Goal: Obtain resource: Download file/media

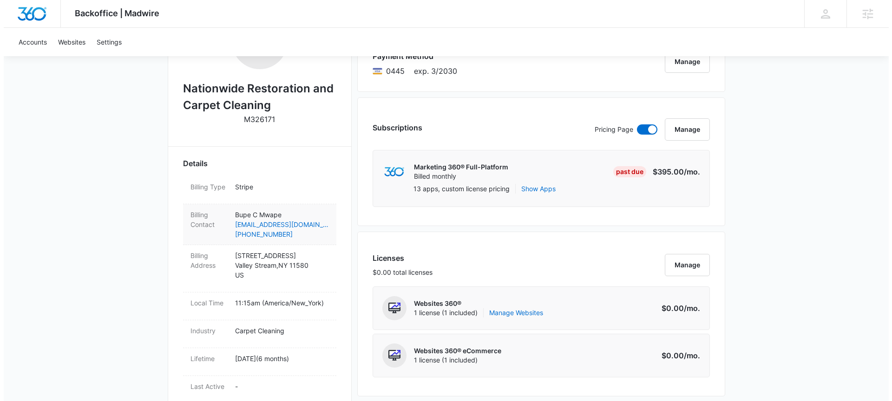
scroll to position [192, 0]
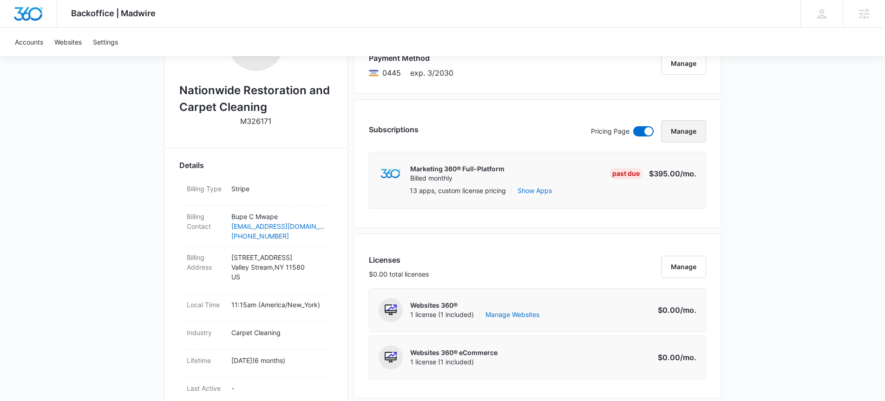
click at [680, 134] on button "Manage" at bounding box center [683, 131] width 45 height 22
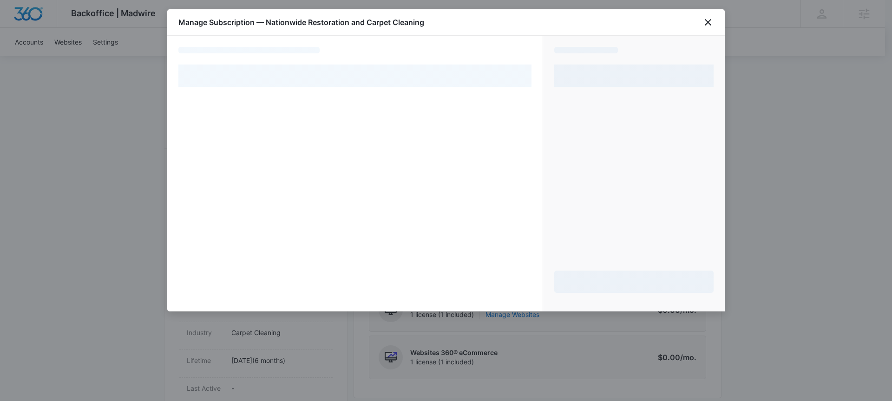
select select "pm_1R6yFHA4n8RTgNjU2gehRY65"
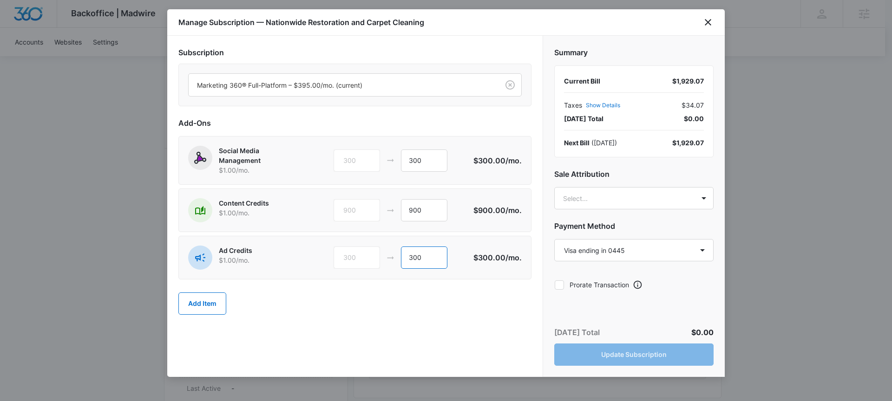
drag, startPoint x: 430, startPoint y: 260, endPoint x: 384, endPoint y: 259, distance: 46.4
click at [384, 259] on div "300 300" at bounding box center [403, 258] width 140 height 22
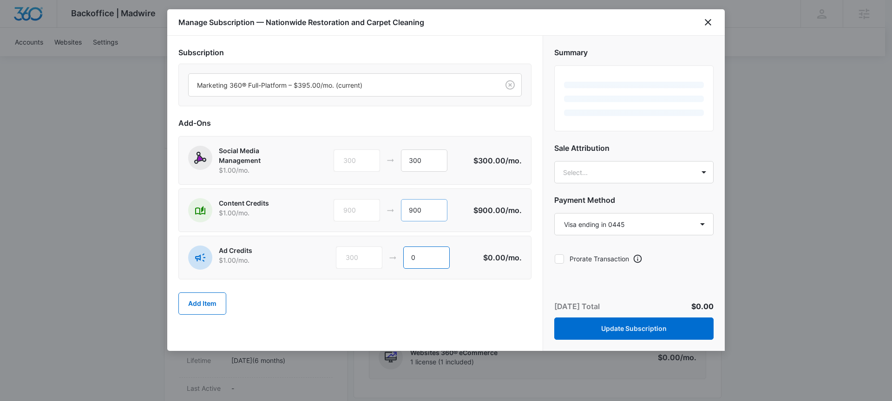
type input "0"
drag, startPoint x: 434, startPoint y: 210, endPoint x: 398, endPoint y: 210, distance: 36.7
click at [398, 210] on div "900 900" at bounding box center [403, 210] width 140 height 22
type input "0"
drag, startPoint x: 434, startPoint y: 159, endPoint x: 397, endPoint y: 159, distance: 37.6
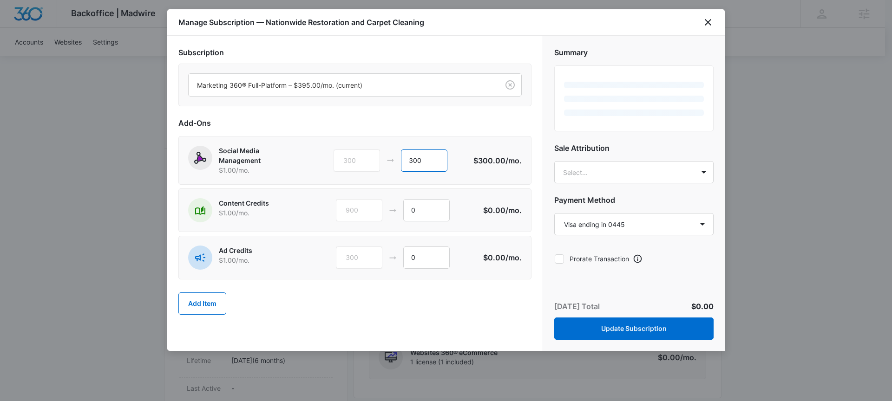
click at [397, 159] on div "300 300" at bounding box center [403, 161] width 140 height 22
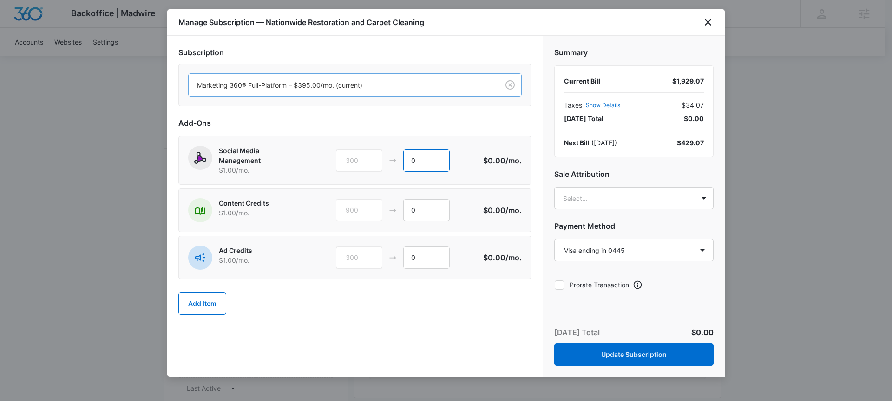
type input "0"
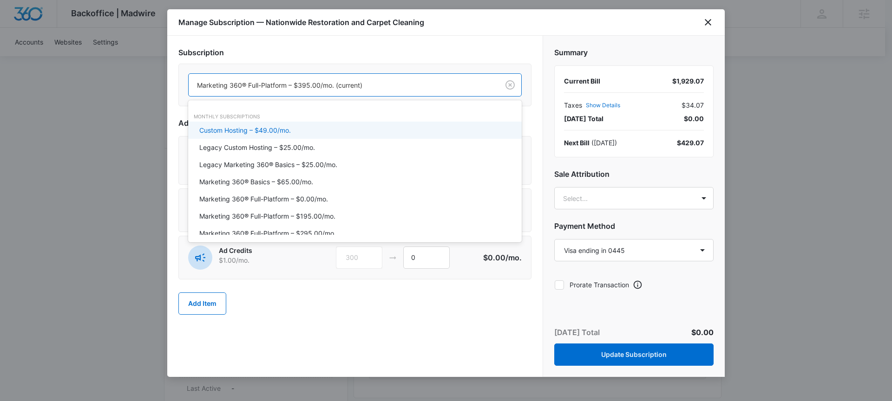
click at [443, 87] on div at bounding box center [342, 85] width 290 height 12
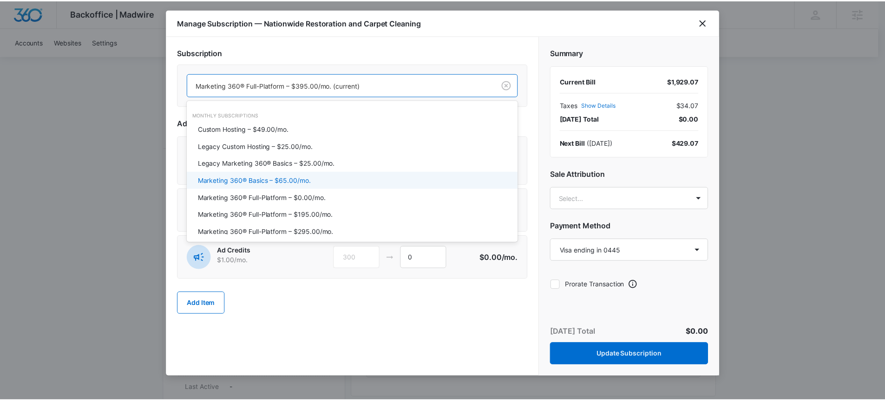
scroll to position [2, 0]
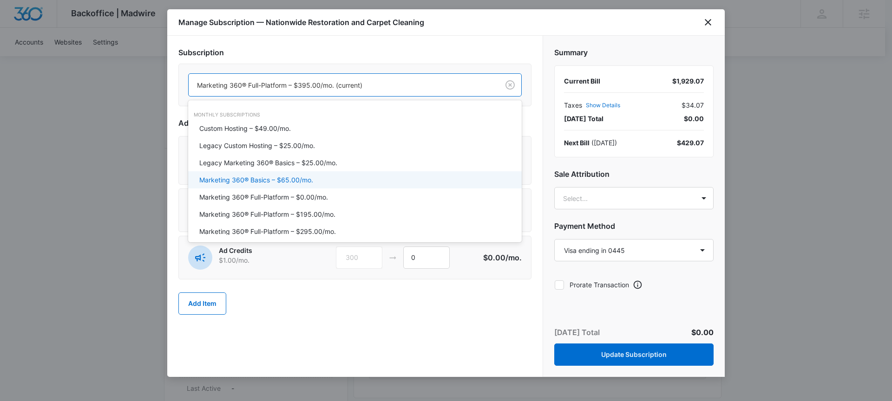
click at [265, 178] on p "Marketing 360® Basics – $65.00/mo." at bounding box center [256, 180] width 114 height 10
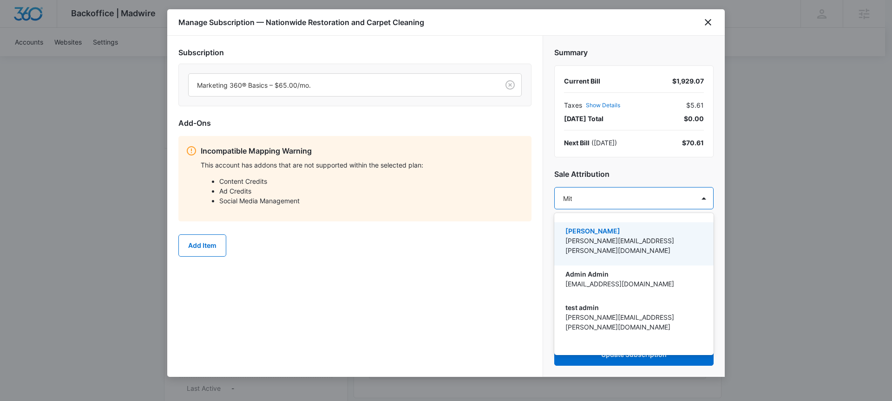
type input "Mitch"
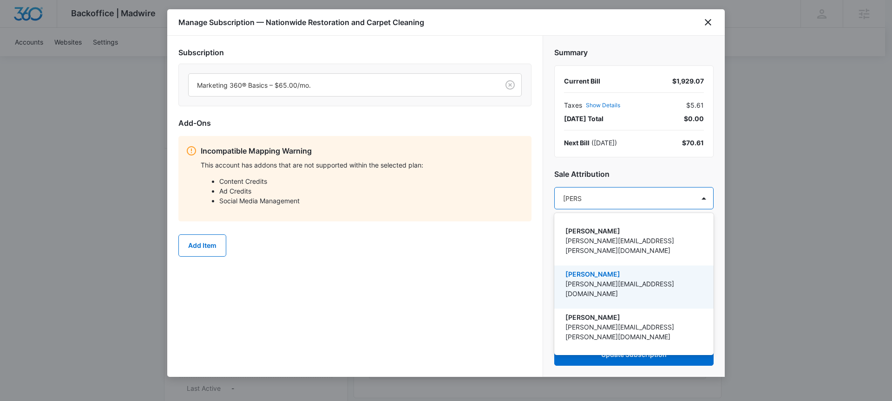
click at [600, 279] on p "[PERSON_NAME][EMAIL_ADDRESS][DOMAIN_NAME]" at bounding box center [632, 289] width 135 height 20
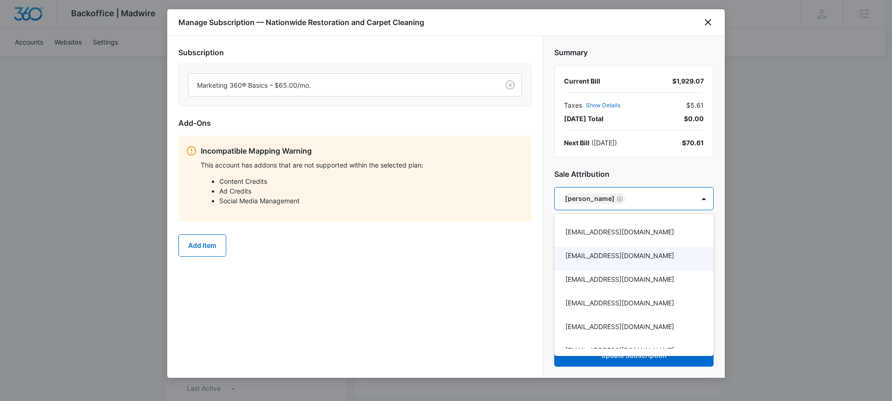
click at [502, 294] on div at bounding box center [446, 200] width 892 height 401
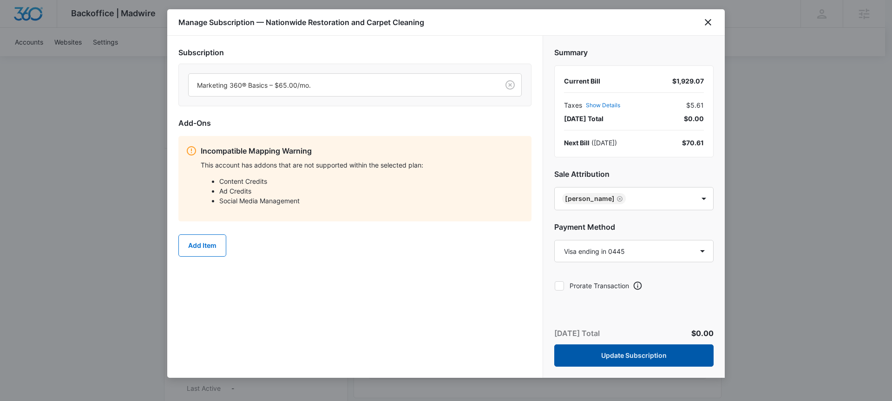
click at [630, 359] on button "Update Subscription" at bounding box center [633, 356] width 159 height 22
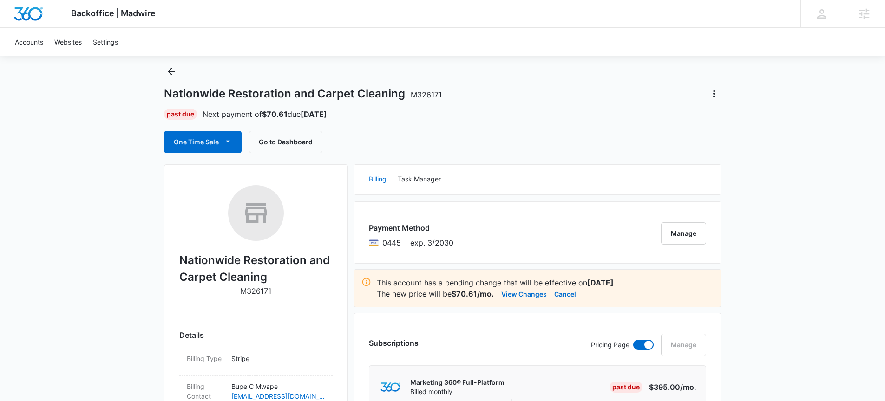
scroll to position [0, 0]
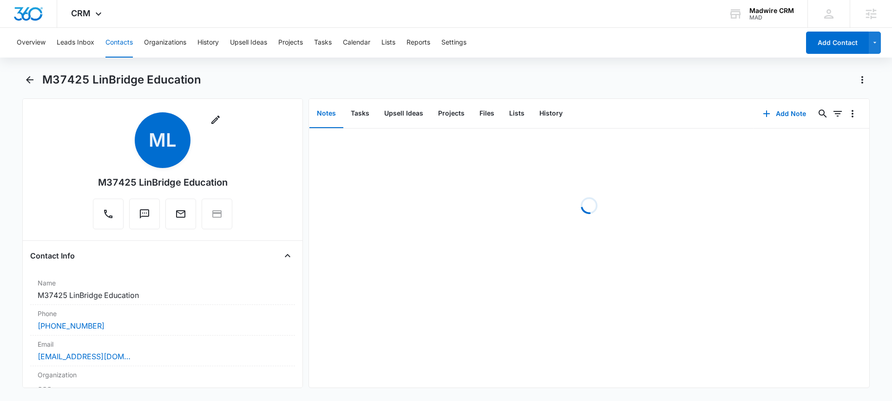
scroll to position [139, 0]
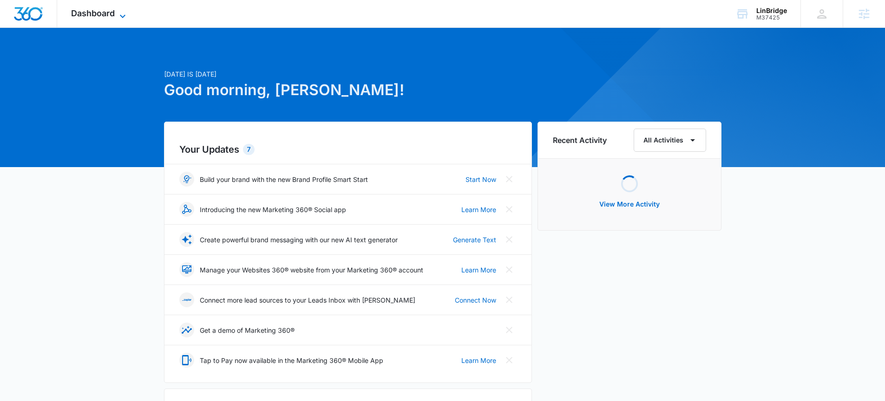
click at [88, 12] on span "Dashboard" at bounding box center [93, 13] width 44 height 10
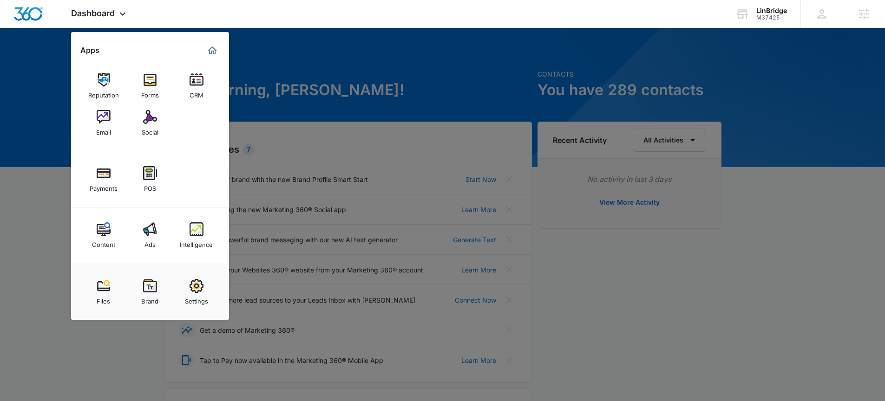
click at [40, 222] on div at bounding box center [442, 200] width 885 height 401
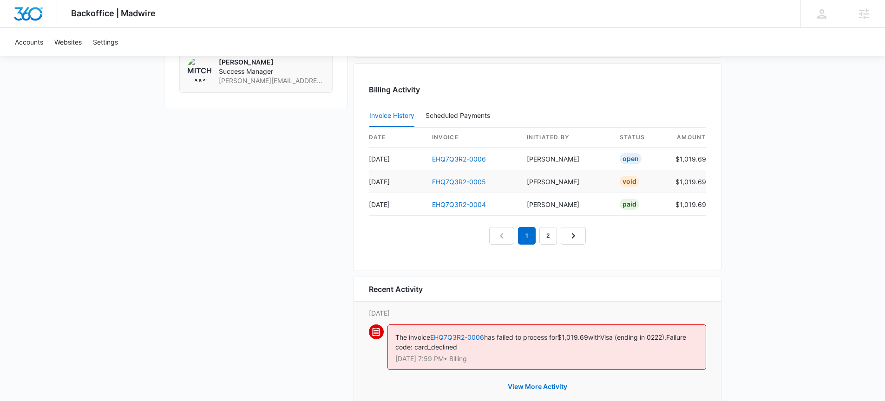
scroll to position [835, 0]
click at [465, 159] on link "EHQ7Q3R2-0006" at bounding box center [459, 160] width 54 height 8
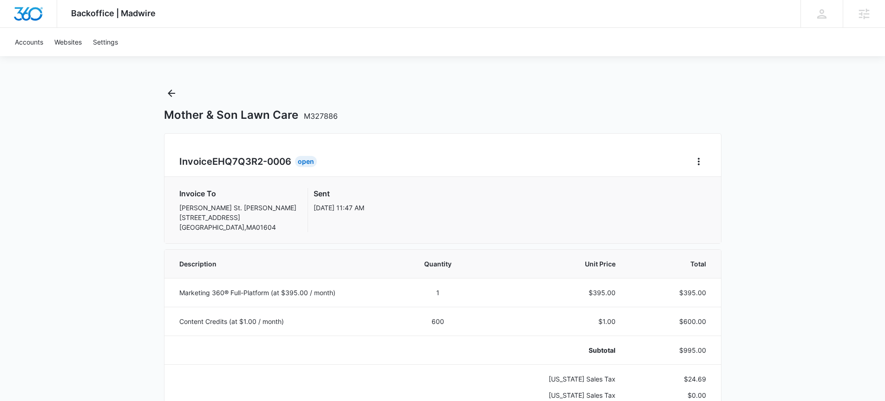
click at [688, 164] on div "Invoice EHQ7Q3R2-0006 Open" at bounding box center [442, 161] width 527 height 15
click at [696, 162] on icon "Home" at bounding box center [698, 161] width 11 height 11
click at [717, 189] on link "Download Invoice" at bounding box center [730, 187] width 54 height 8
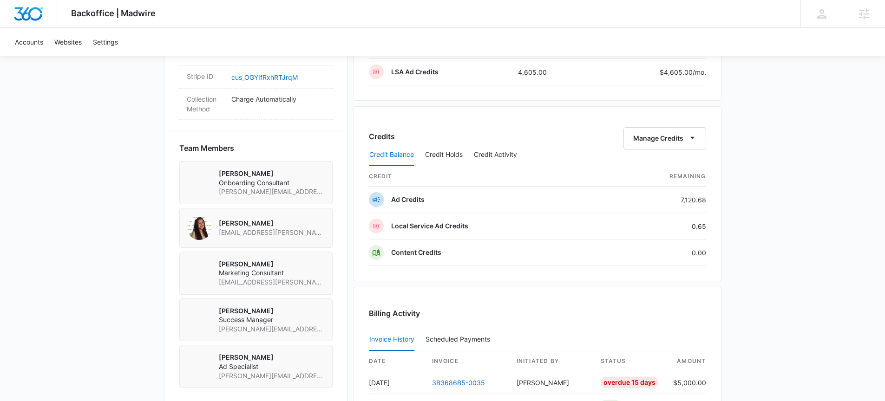
scroll to position [610, 0]
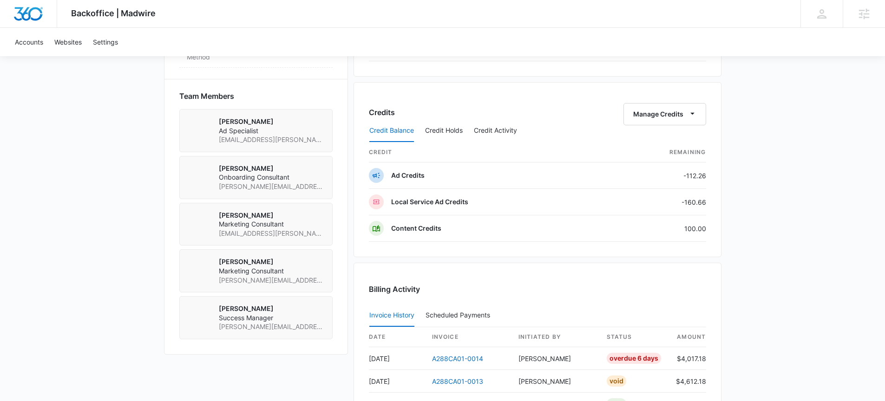
scroll to position [688, 0]
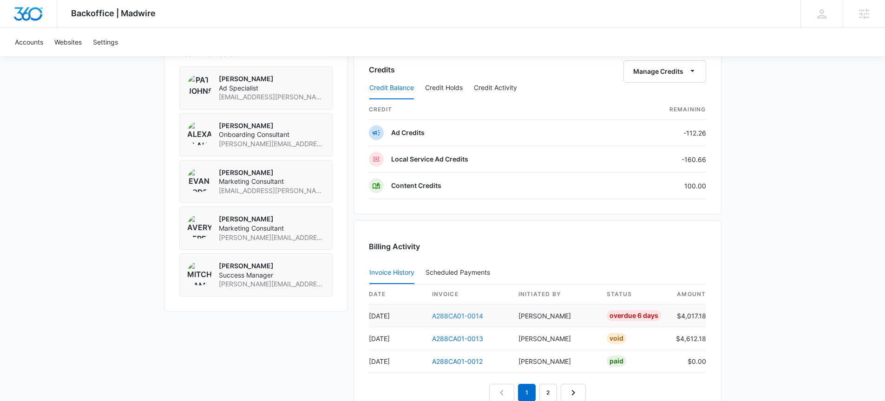
click at [463, 315] on link "A288CA01-0014" at bounding box center [457, 316] width 51 height 8
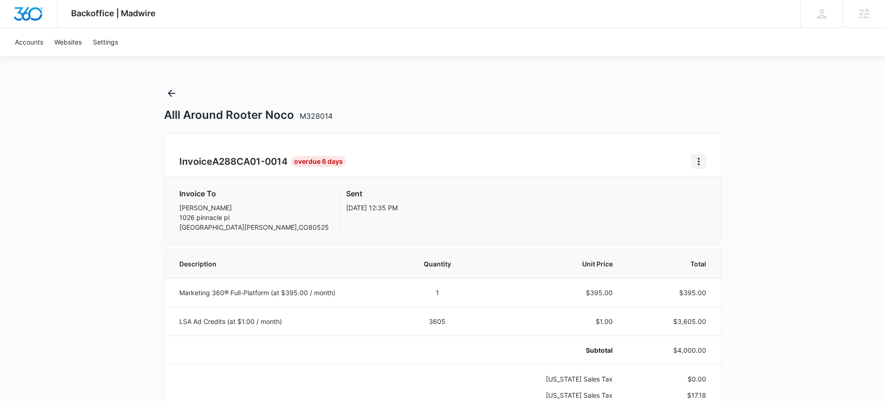
click at [694, 164] on icon "Home" at bounding box center [698, 161] width 11 height 11
click at [710, 189] on link "Download Invoice" at bounding box center [730, 187] width 54 height 8
